Goal: Transaction & Acquisition: Purchase product/service

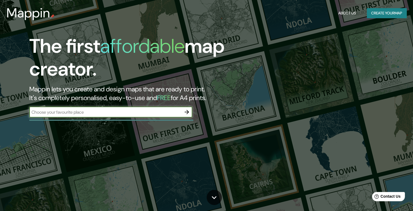
click at [186, 113] on icon "button" at bounding box center [187, 112] width 7 height 7
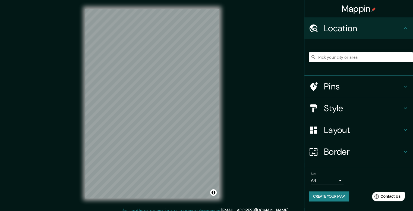
click at [340, 57] on input "Pick your city or area" at bounding box center [361, 57] width 104 height 10
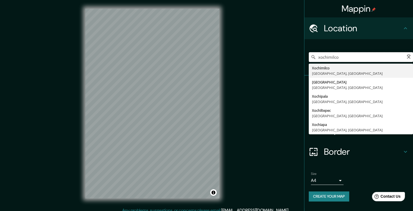
click at [349, 56] on input "xochimilco" at bounding box center [361, 57] width 104 height 10
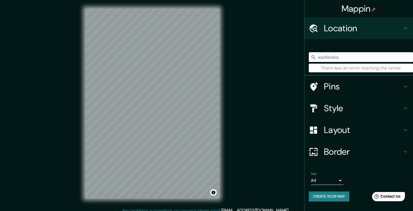
click at [349, 56] on input "xochimilco" at bounding box center [361, 57] width 104 height 10
drag, startPoint x: 310, startPoint y: 52, endPoint x: 294, endPoint y: 51, distance: 16.3
click at [294, 51] on div "Mappin Location xochimilco There was an error reaching the server Pins Style La…" at bounding box center [206, 108] width 413 height 216
click at [354, 55] on input "xochimilco" at bounding box center [361, 57] width 104 height 10
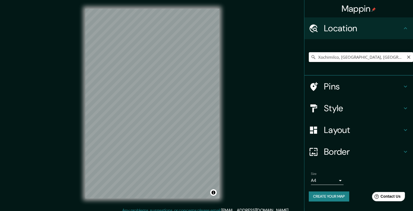
drag, startPoint x: 396, startPoint y: 57, endPoint x: 262, endPoint y: 55, distance: 134.3
click at [262, 55] on div "Mappin Location [GEOGRAPHIC_DATA], [GEOGRAPHIC_DATA], [GEOGRAPHIC_DATA] Pins St…" at bounding box center [206, 108] width 413 height 216
paste input "Prol. [STREET_ADDRESS]"
type input "Prolongación División Del Norte, 16038 [GEOGRAPHIC_DATA], [GEOGRAPHIC_DATA]"
